Goal: Task Accomplishment & Management: Manage account settings

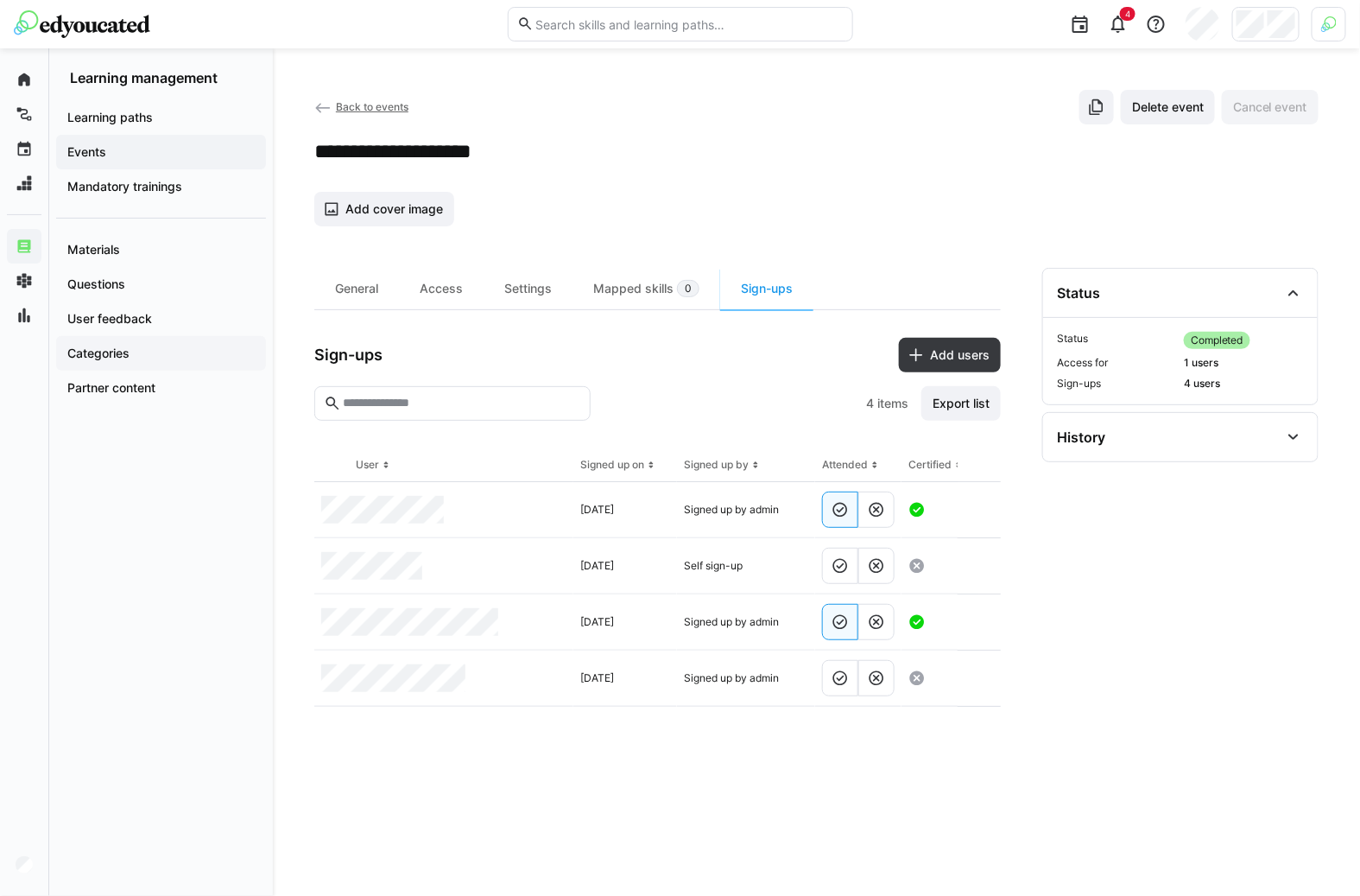
click at [0, 0] on app-navigation-label "Categories" at bounding box center [0, 0] width 0 height 0
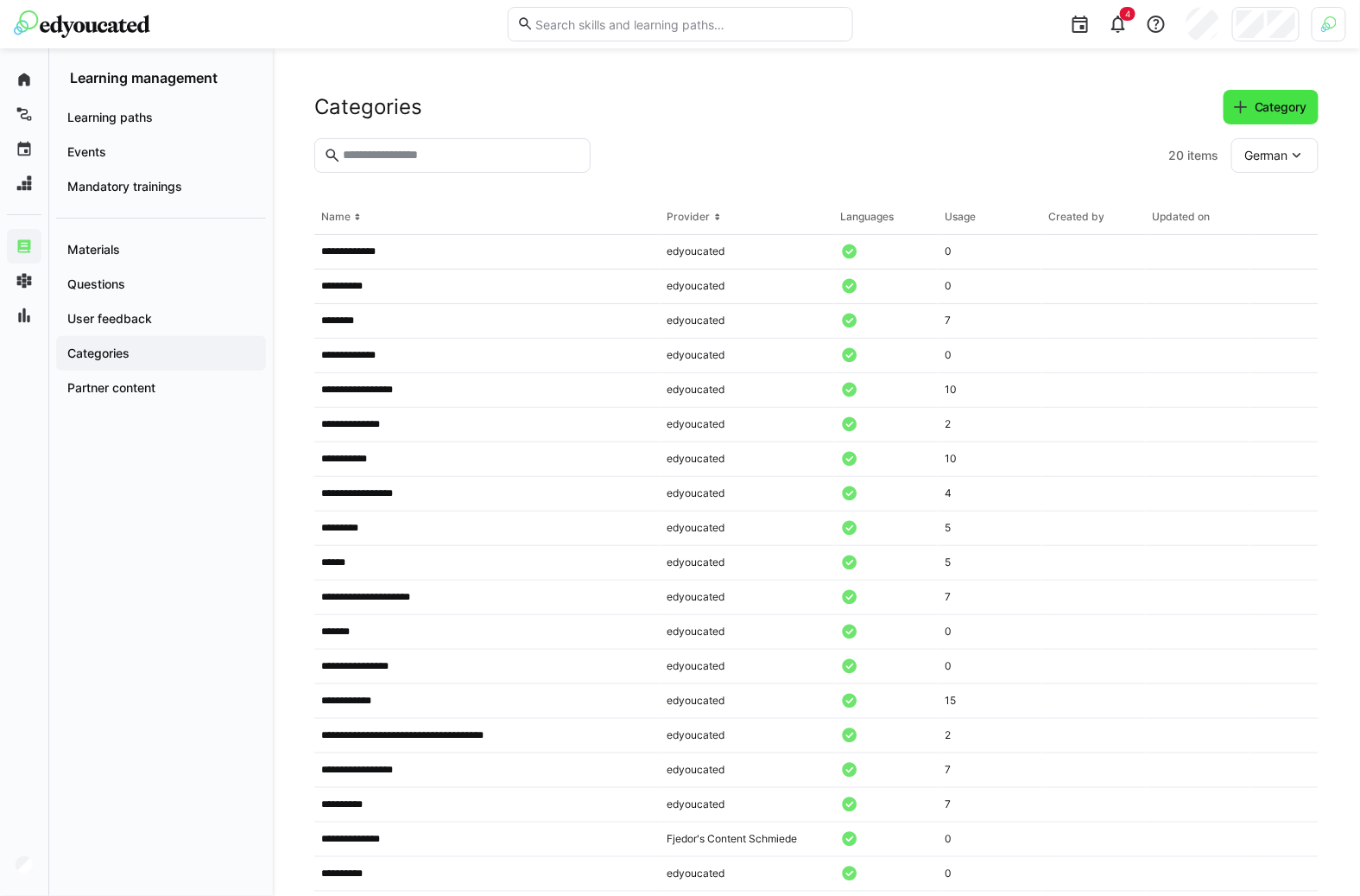
click at [1236, 99] on eds-icon at bounding box center [1241, 107] width 18 height 18
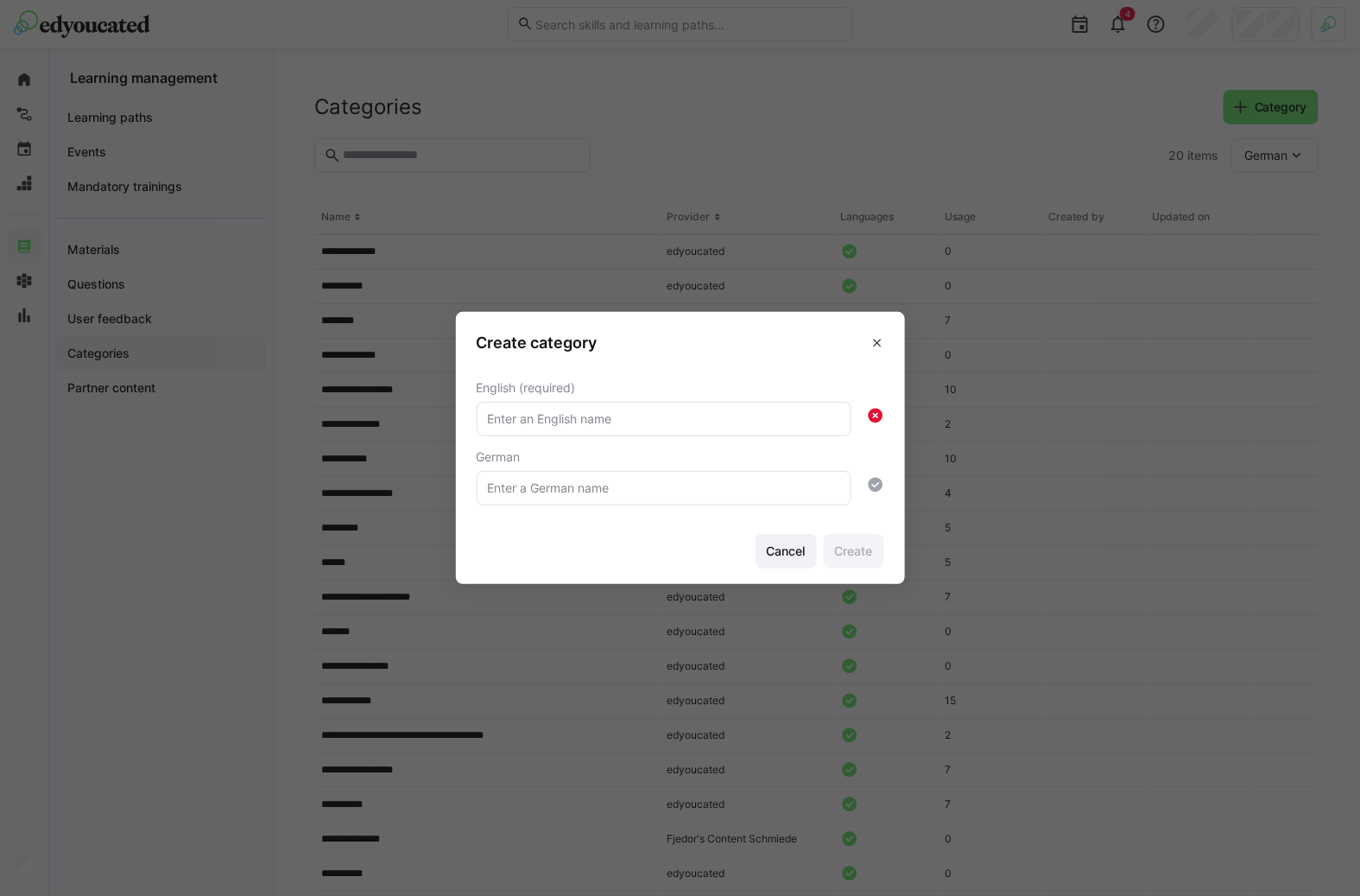
click at [578, 426] on input "text" at bounding box center [664, 419] width 356 height 16
type input "test"
click at [854, 545] on span "Create" at bounding box center [854, 552] width 43 height 18
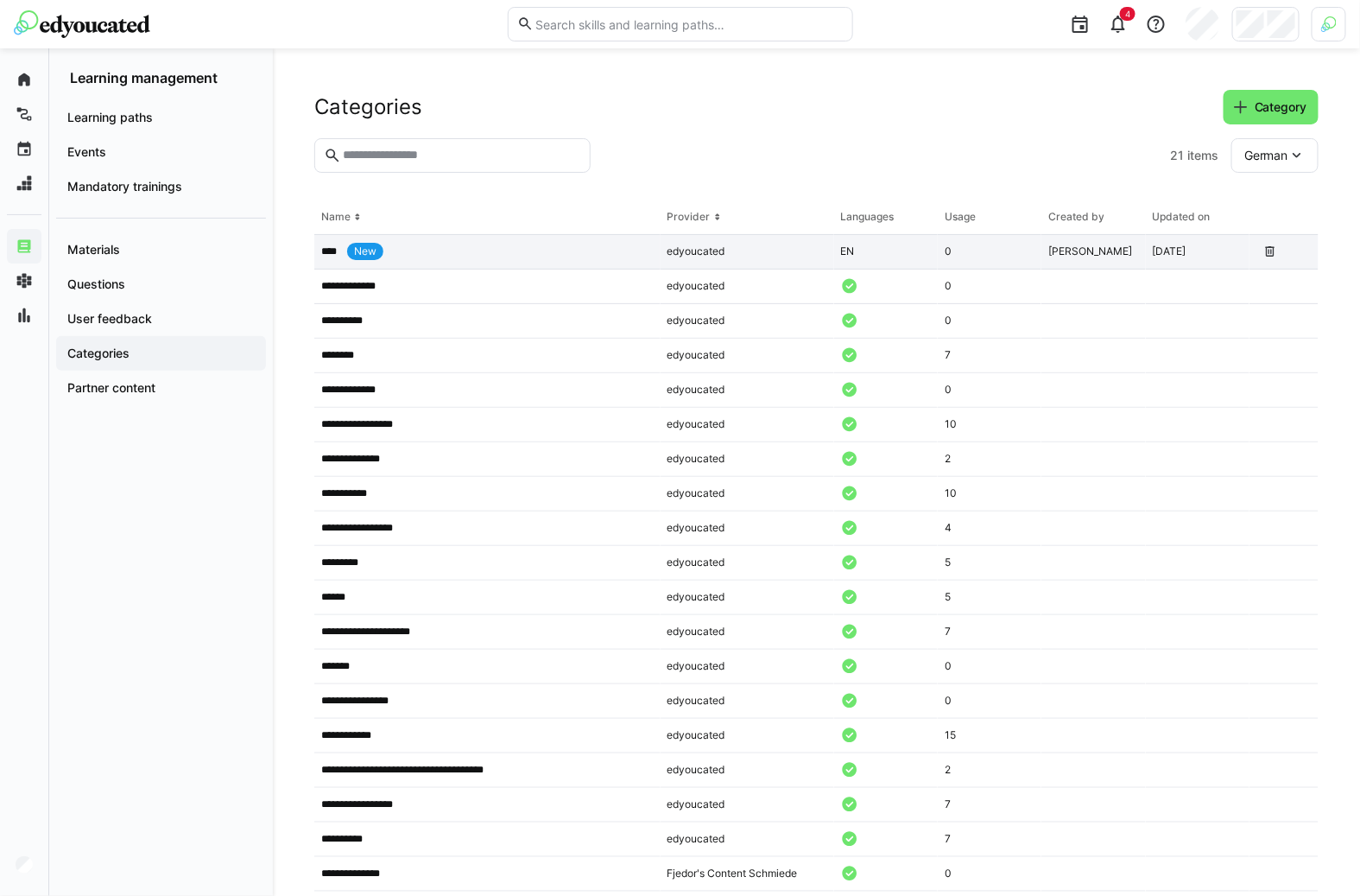
click at [988, 253] on div "0" at bounding box center [990, 251] width 104 height 34
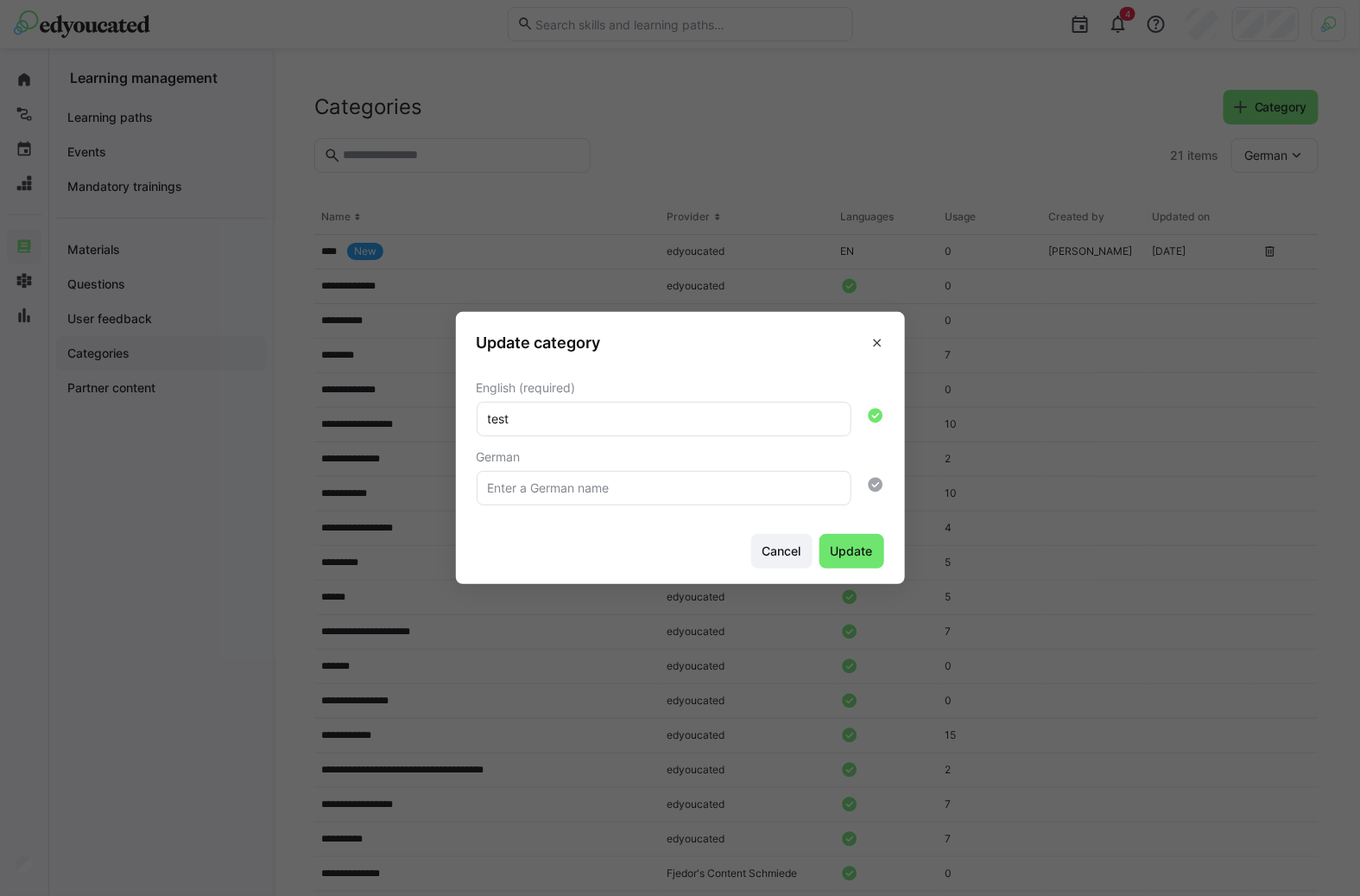
click at [669, 419] on input "test" at bounding box center [664, 419] width 356 height 16
type input "test -update"
click at [876, 563] on span "Update" at bounding box center [852, 551] width 65 height 34
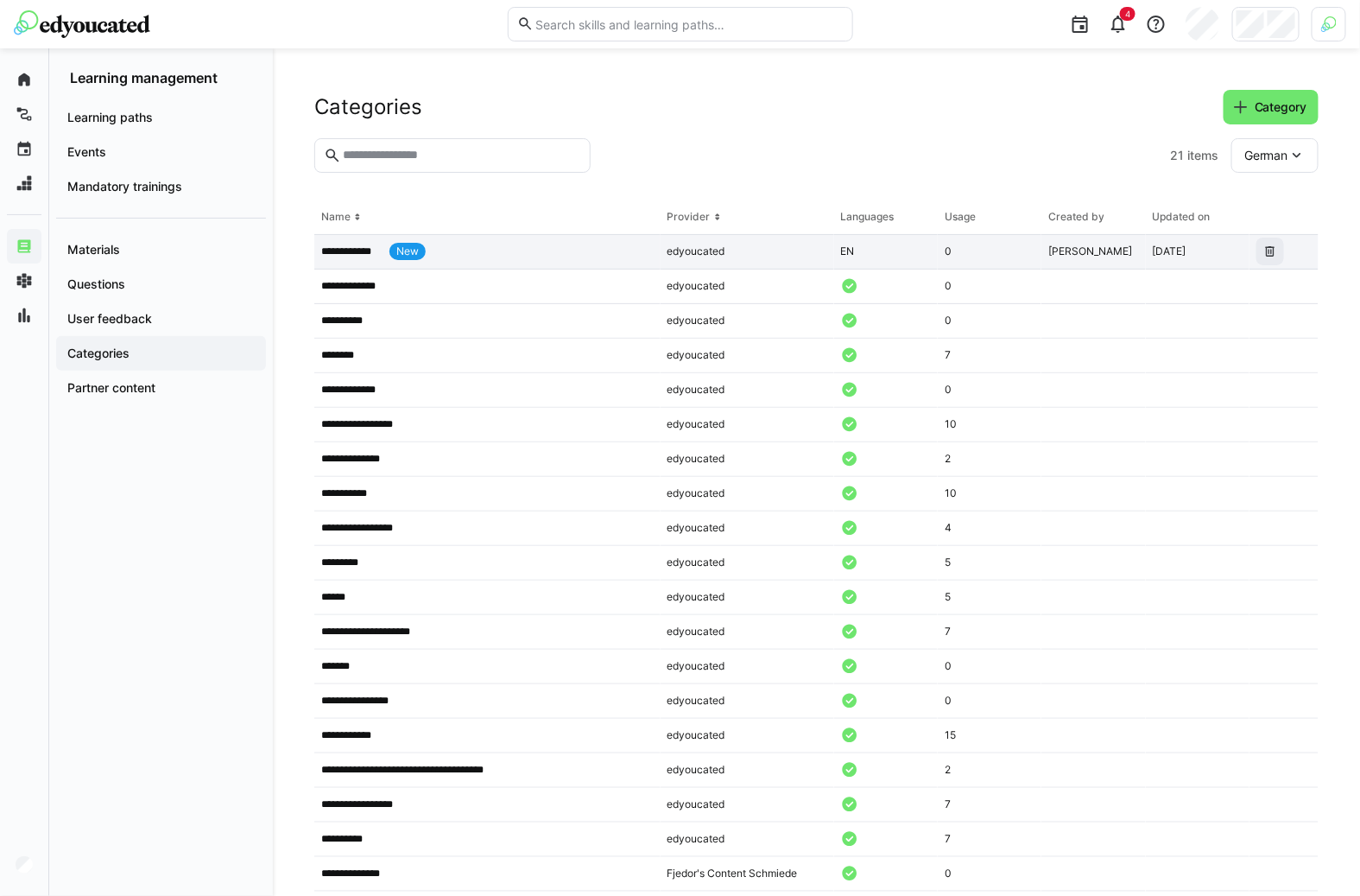
click at [1268, 241] on span at bounding box center [1271, 251] width 27 height 27
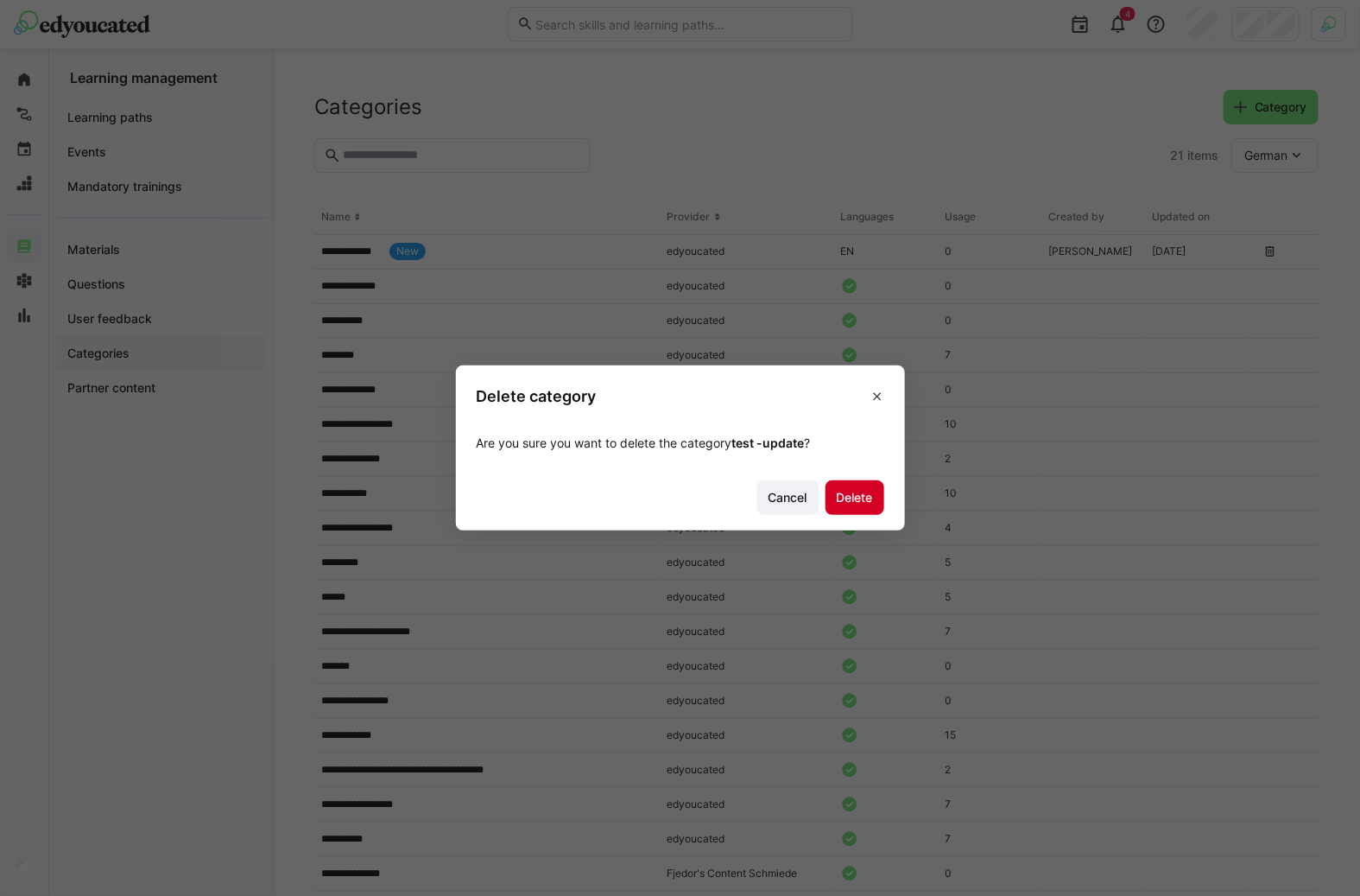
click at [863, 490] on span "Delete" at bounding box center [855, 498] width 41 height 18
